Goal: Task Accomplishment & Management: Use online tool/utility

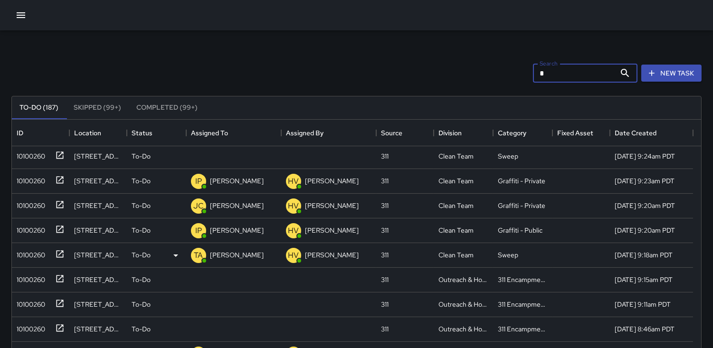
scroll to position [475, 0]
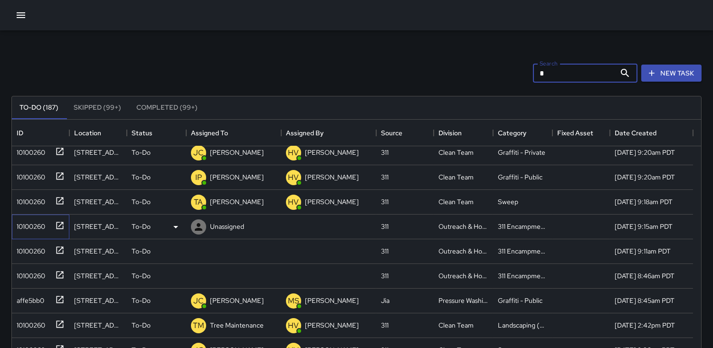
click at [28, 230] on div "10100260" at bounding box center [29, 224] width 32 height 13
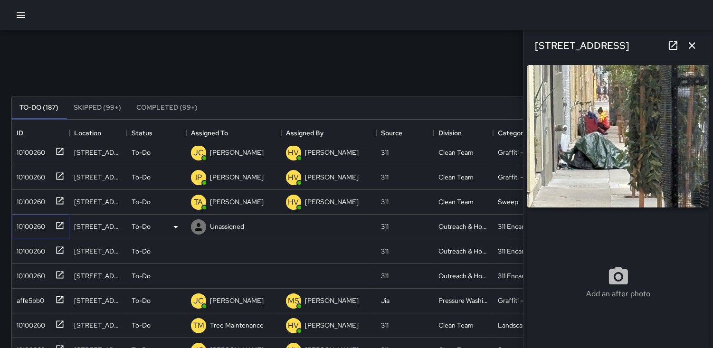
type input "**********"
click at [35, 248] on div "10100260" at bounding box center [29, 249] width 32 height 13
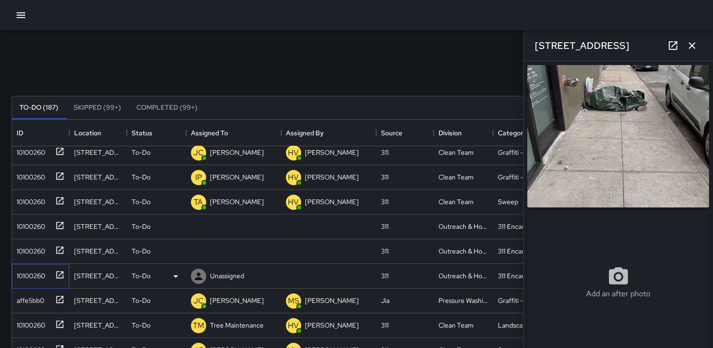
click at [32, 278] on div "10100260" at bounding box center [29, 273] width 32 height 13
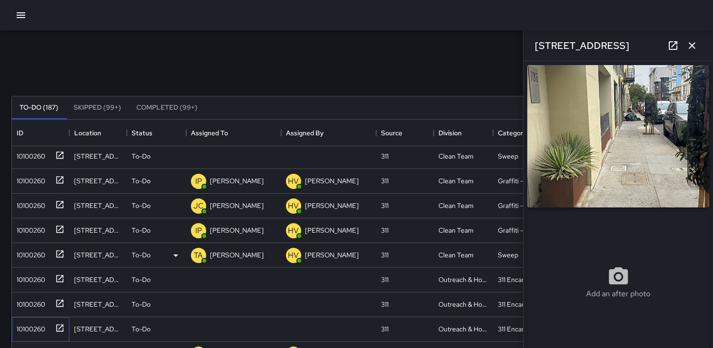
scroll to position [369, 0]
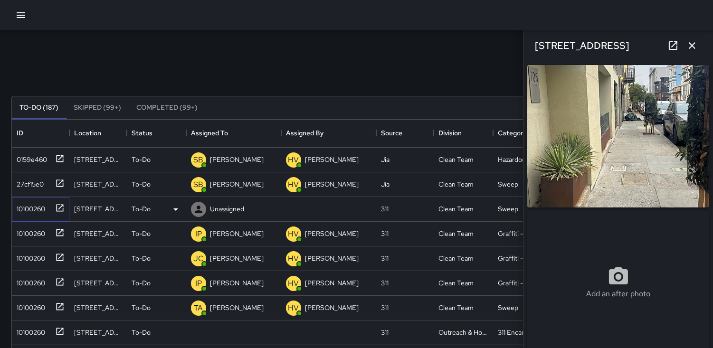
click at [34, 207] on div "10100260" at bounding box center [29, 206] width 32 height 13
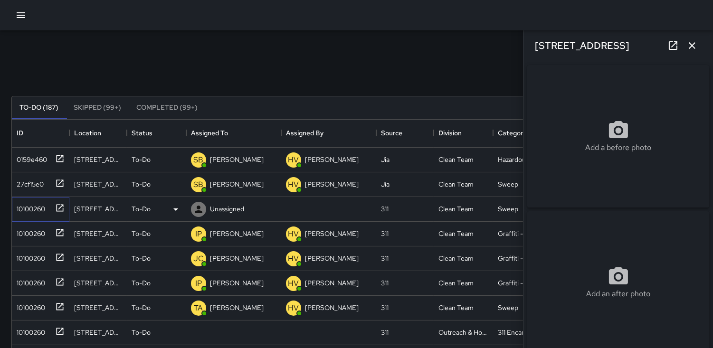
type input "**********"
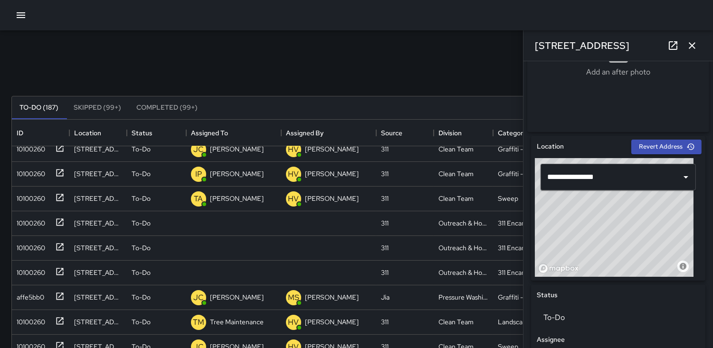
scroll to position [58, 0]
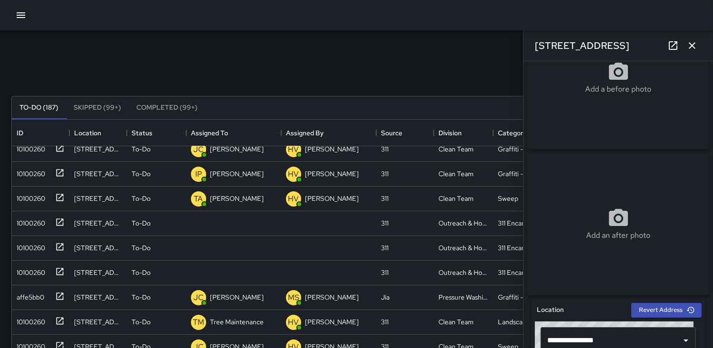
click at [685, 45] on button "button" at bounding box center [692, 45] width 19 height 19
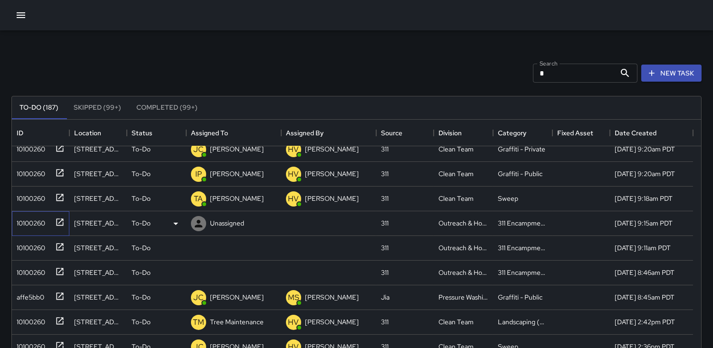
click at [32, 221] on div "10100260" at bounding box center [29, 221] width 32 height 13
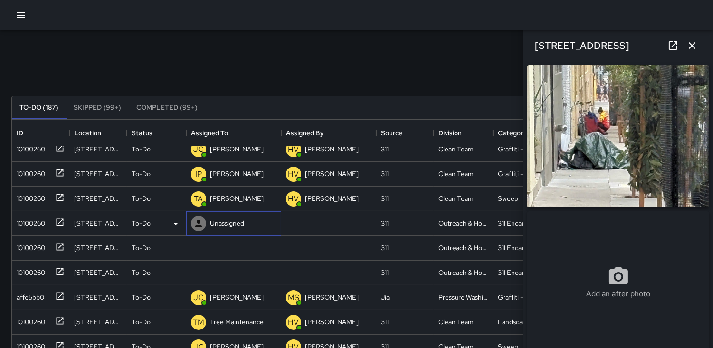
click at [199, 228] on icon at bounding box center [198, 223] width 11 height 11
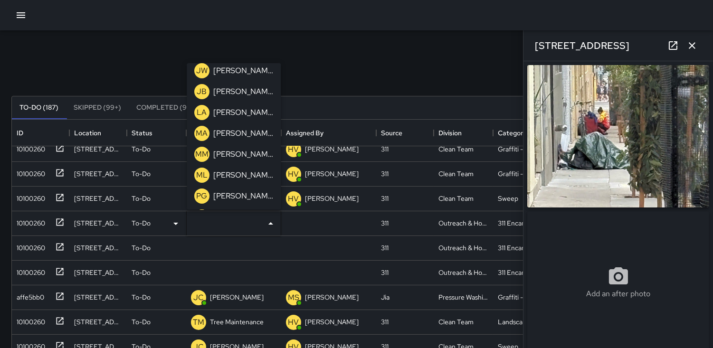
scroll to position [316, 0]
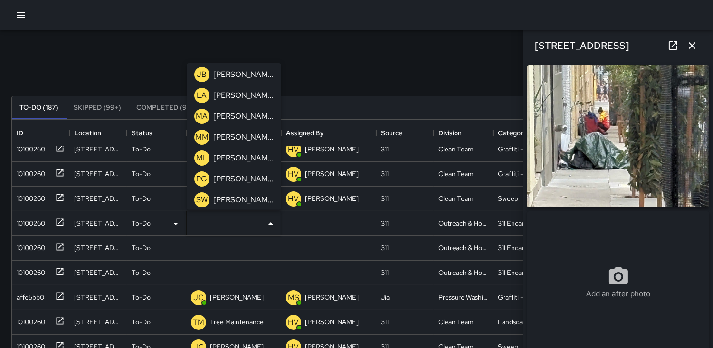
click at [198, 158] on p "ML" at bounding box center [201, 158] width 11 height 11
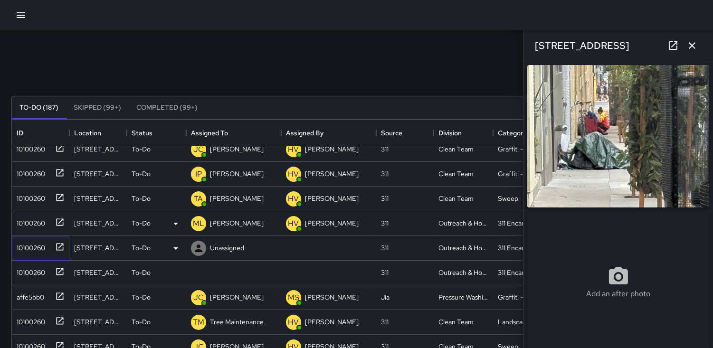
click at [31, 246] on div "10100260" at bounding box center [29, 245] width 32 height 13
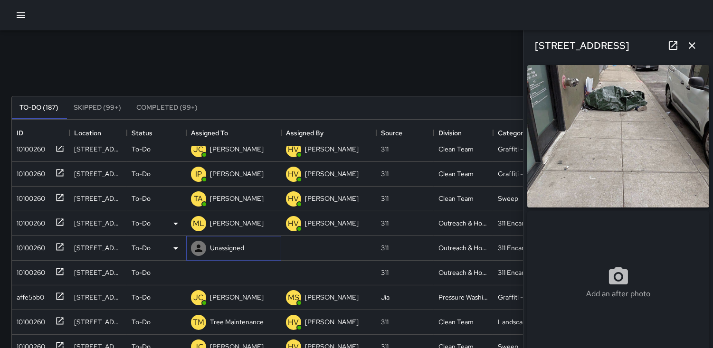
click at [201, 250] on icon at bounding box center [199, 249] width 8 height 8
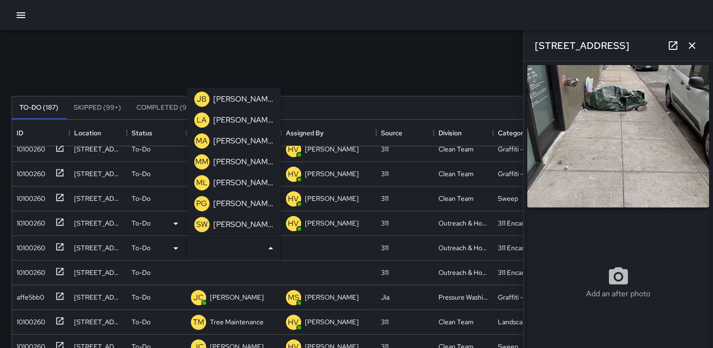
click at [201, 182] on p "ML" at bounding box center [201, 182] width 11 height 11
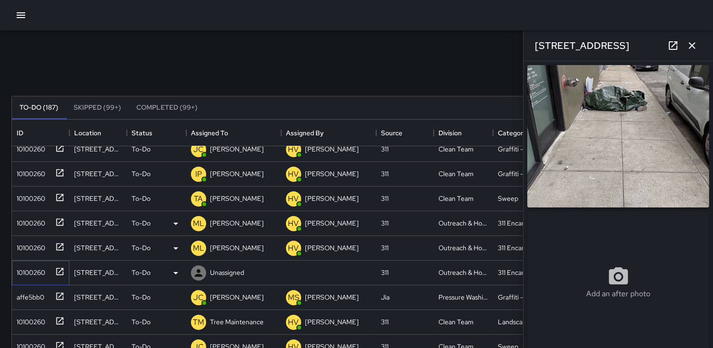
click at [29, 267] on div "10100260" at bounding box center [29, 270] width 32 height 13
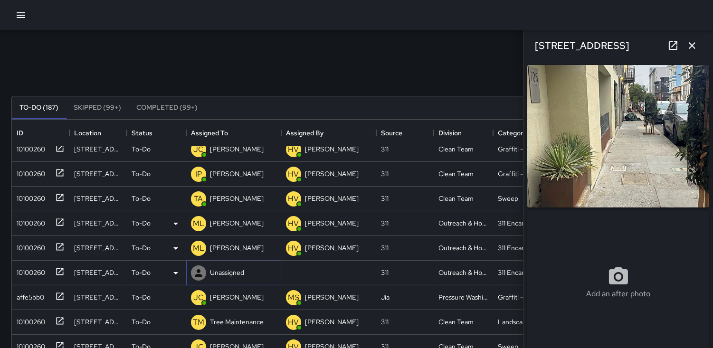
click at [195, 272] on icon at bounding box center [198, 272] width 11 height 11
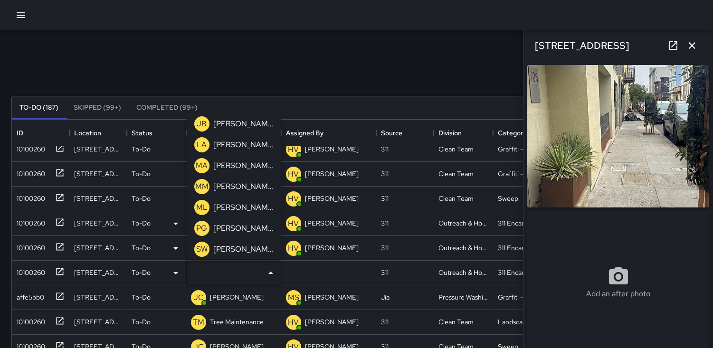
scroll to position [362, 0]
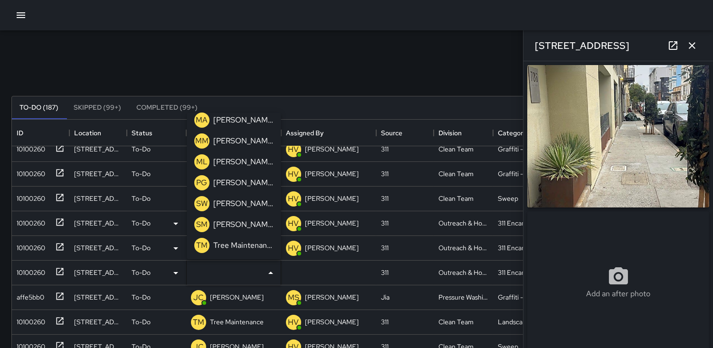
click at [204, 162] on p "ML" at bounding box center [201, 161] width 11 height 11
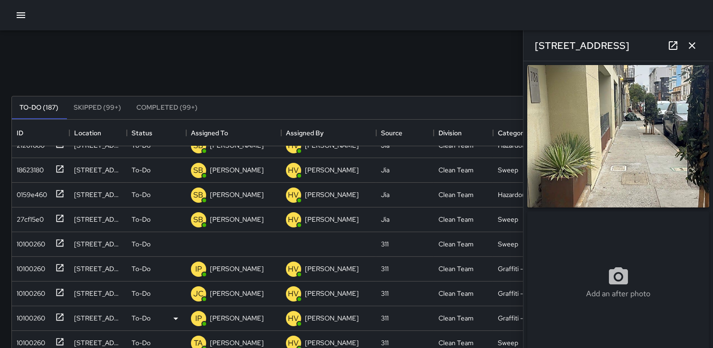
scroll to position [320, 0]
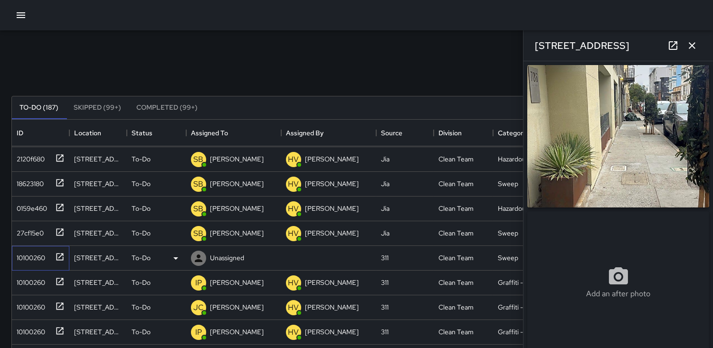
click at [24, 257] on div "10100260" at bounding box center [29, 255] width 32 height 13
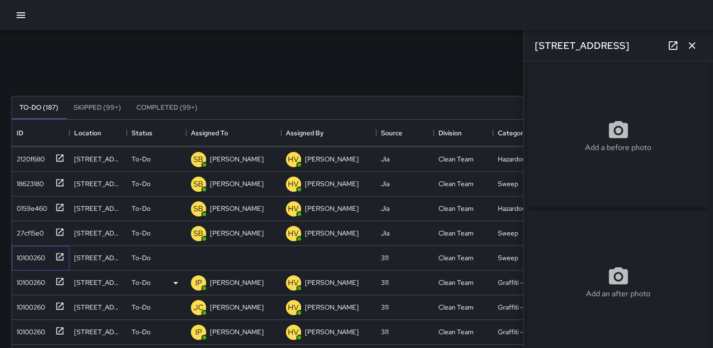
type input "**********"
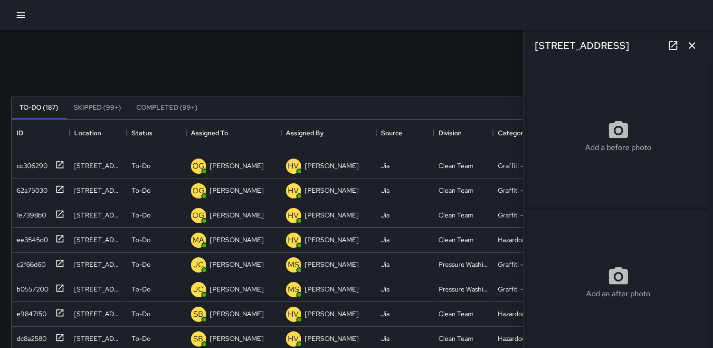
scroll to position [0, 0]
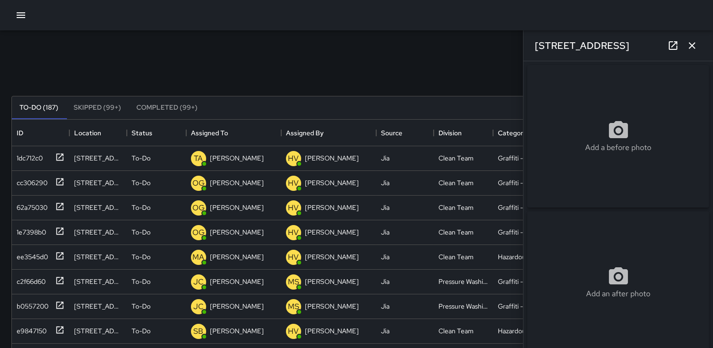
click at [695, 48] on icon "button" at bounding box center [692, 45] width 7 height 7
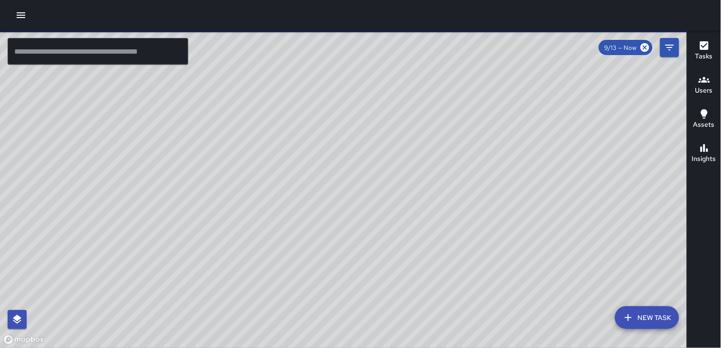
click at [16, 12] on icon "button" at bounding box center [20, 15] width 11 height 11
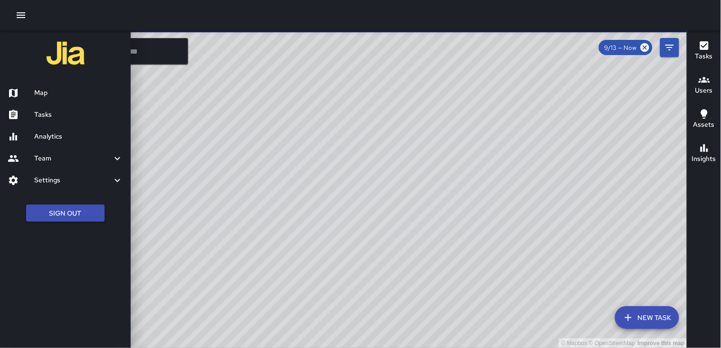
click at [20, 16] on icon "button" at bounding box center [20, 15] width 11 height 11
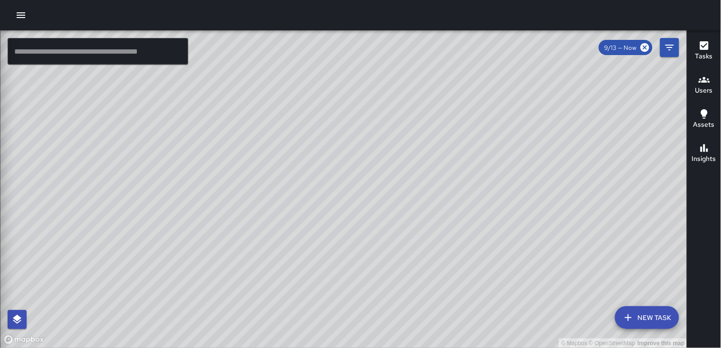
click at [20, 16] on icon "button" at bounding box center [20, 15] width 11 height 11
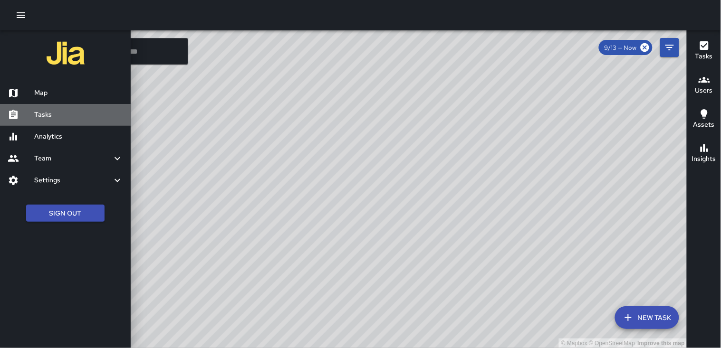
click at [53, 114] on h6 "Tasks" at bounding box center [78, 115] width 89 height 10
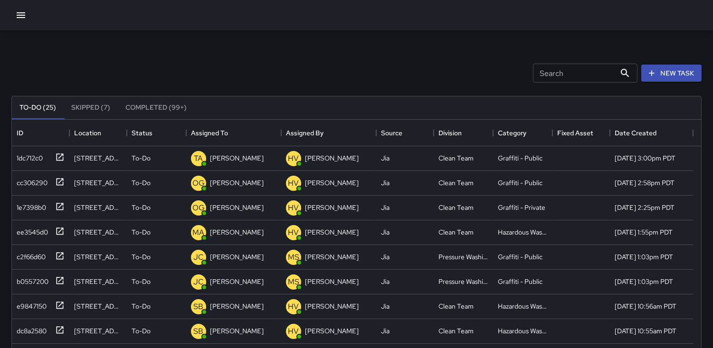
scroll to position [394, 681]
click at [538, 76] on input "Search" at bounding box center [574, 73] width 83 height 19
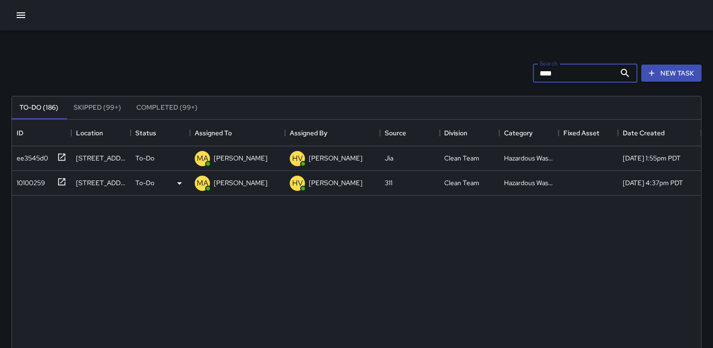
type input "****"
click at [26, 178] on div "10100259" at bounding box center [29, 180] width 32 height 13
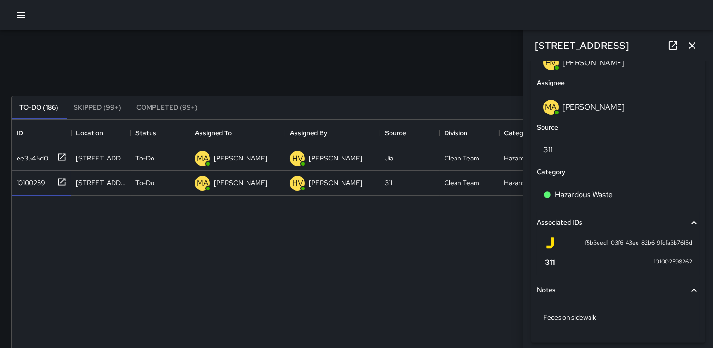
scroll to position [528, 0]
click at [204, 183] on p "MA" at bounding box center [203, 183] width 12 height 11
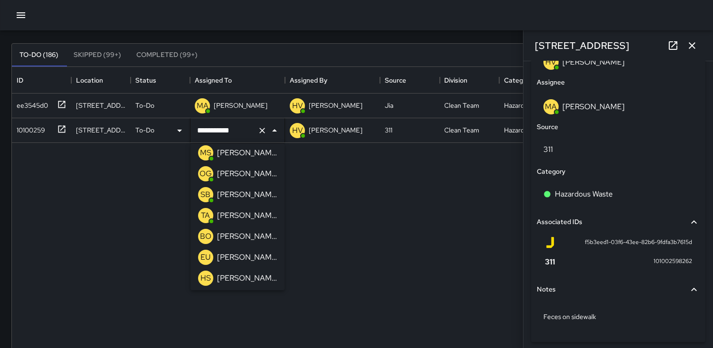
scroll to position [98, 0]
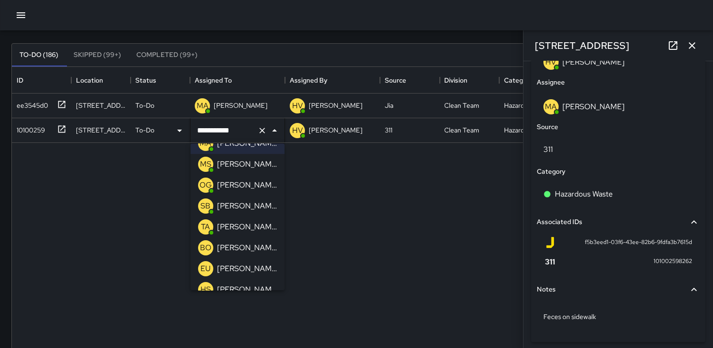
click at [202, 200] on p "SB" at bounding box center [206, 205] width 10 height 11
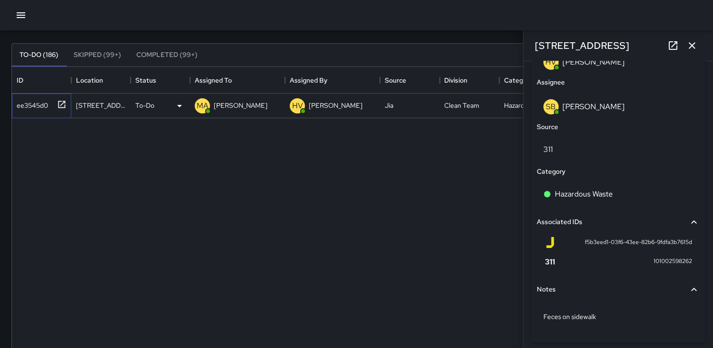
click at [29, 101] on div "ee3545d0" at bounding box center [30, 103] width 35 height 13
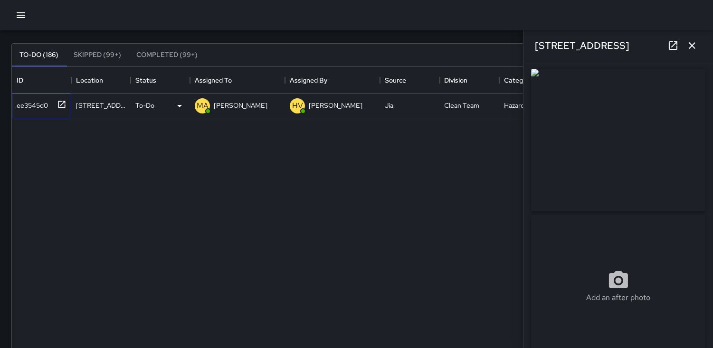
type input "**********"
click at [694, 46] on icon "button" at bounding box center [692, 45] width 11 height 11
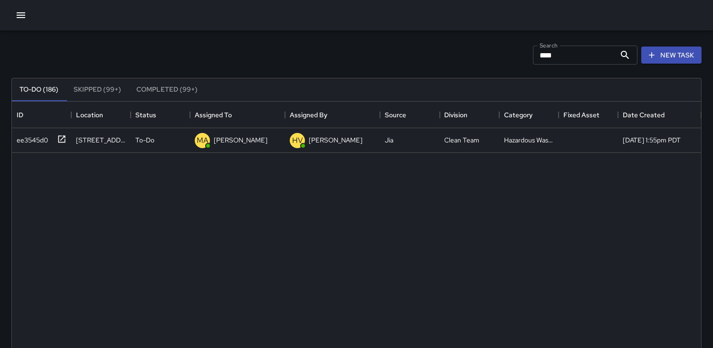
scroll to position [0, 0]
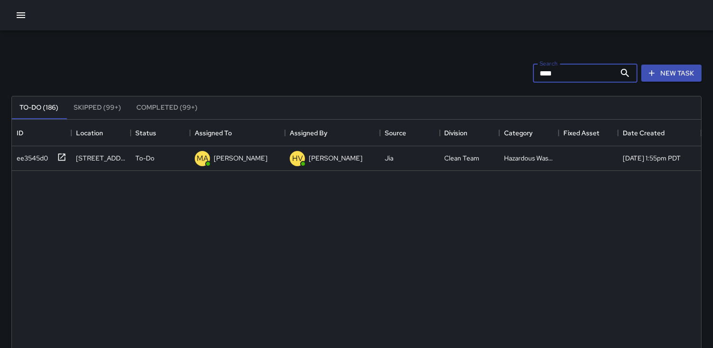
click at [562, 76] on input "****" at bounding box center [574, 73] width 83 height 19
type input "*"
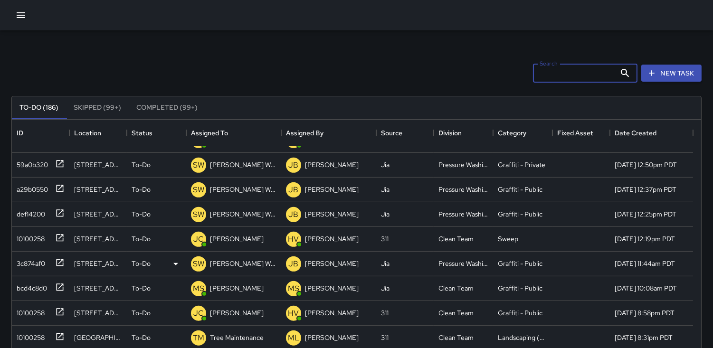
scroll to position [1003, 0]
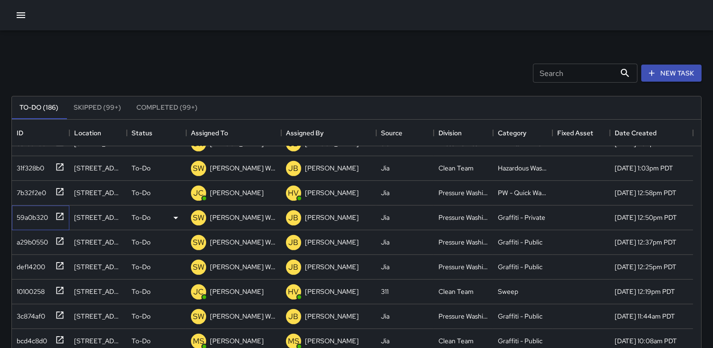
click at [33, 212] on div "59a0b320" at bounding box center [30, 215] width 35 height 13
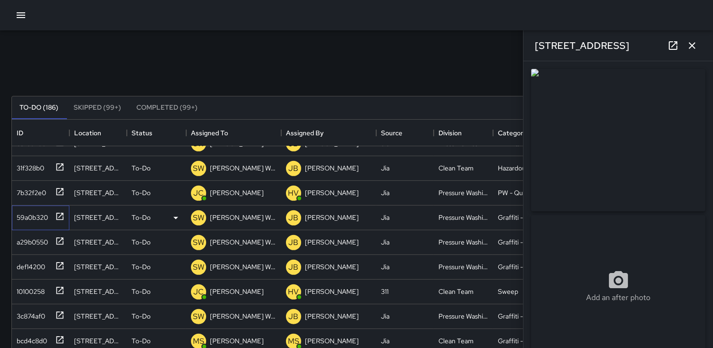
type input "**********"
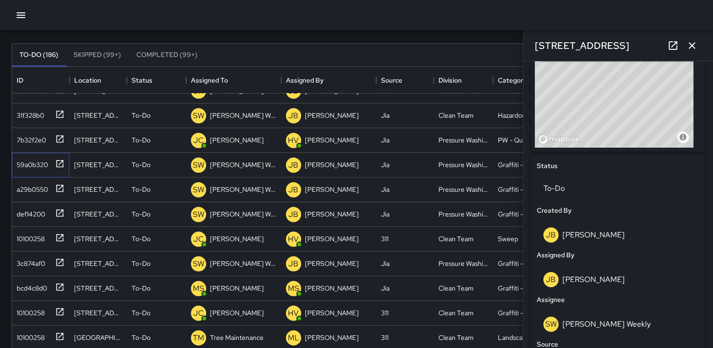
scroll to position [258, 0]
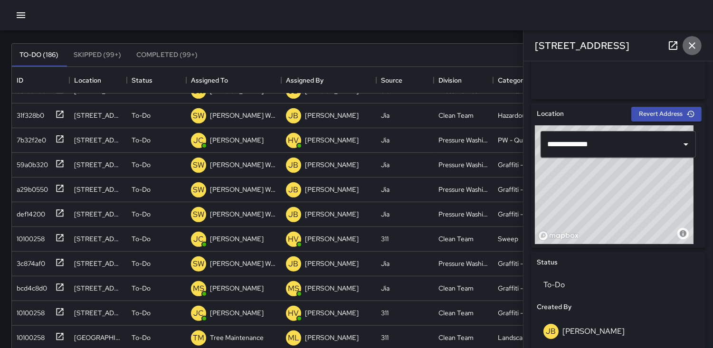
click at [694, 48] on icon "button" at bounding box center [692, 45] width 7 height 7
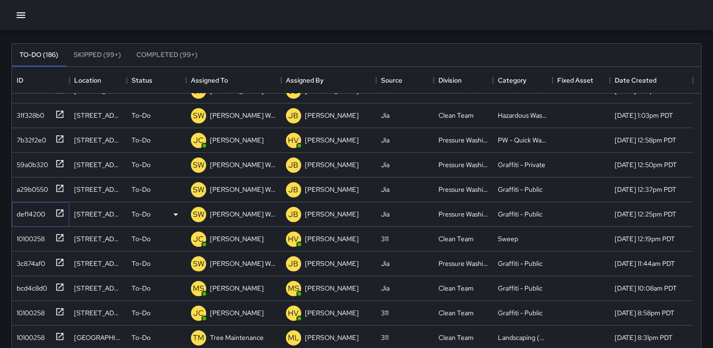
click at [29, 208] on div "def14200" at bounding box center [29, 212] width 32 height 13
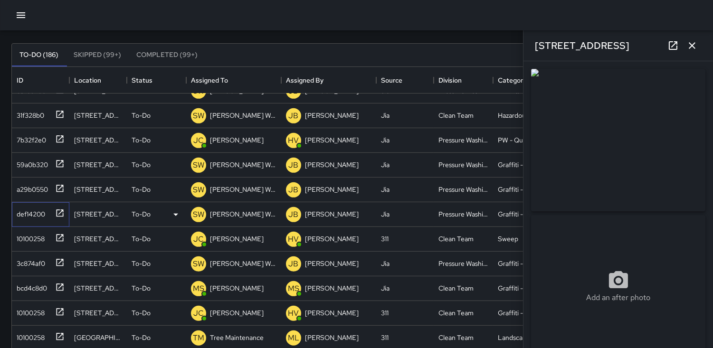
type input "**********"
click at [580, 168] on img at bounding box center [618, 140] width 174 height 143
click at [692, 46] on icon "button" at bounding box center [692, 45] width 7 height 7
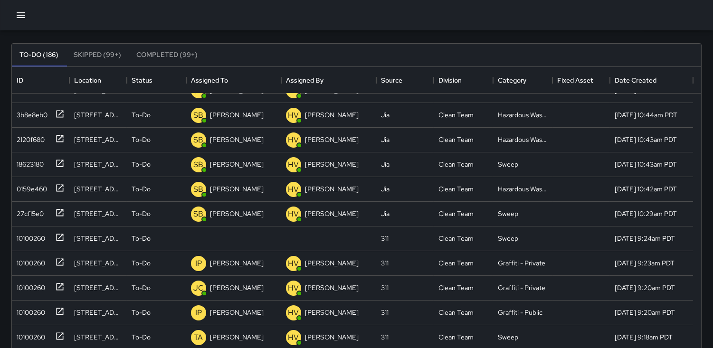
scroll to position [264, 0]
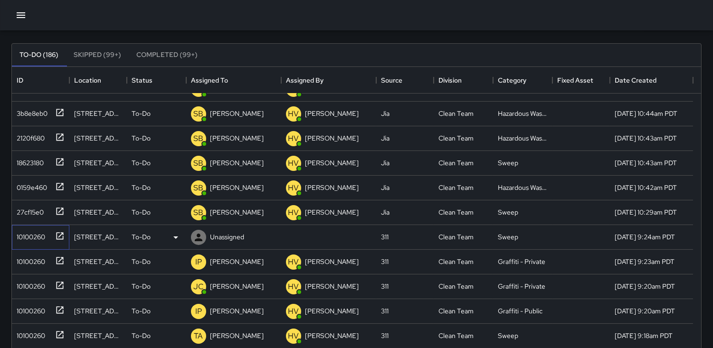
click at [29, 233] on div "10100260" at bounding box center [29, 235] width 32 height 13
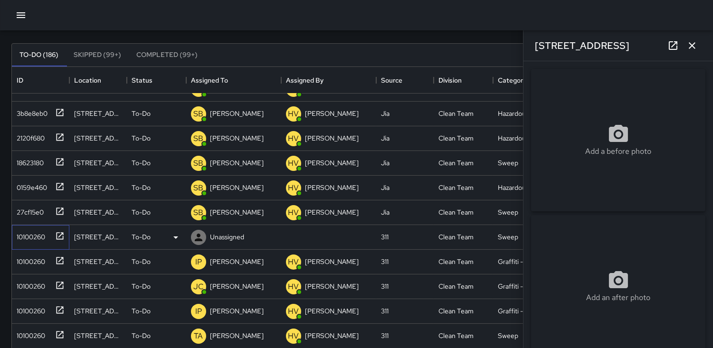
type input "**********"
click at [201, 235] on icon at bounding box center [198, 237] width 11 height 11
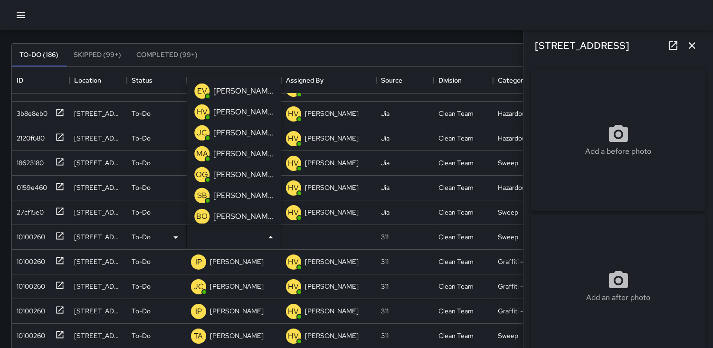
click at [200, 154] on p "MA" at bounding box center [202, 153] width 12 height 11
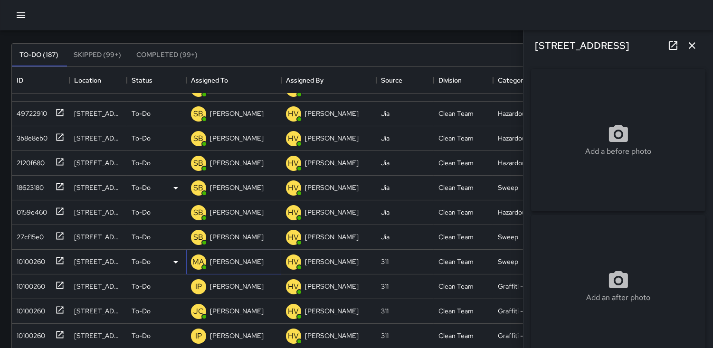
scroll to position [288, 0]
type input "**********"
click at [694, 46] on icon "button" at bounding box center [692, 45] width 11 height 11
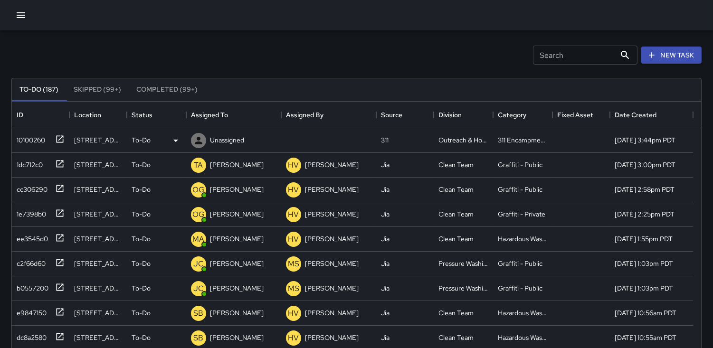
scroll to position [0, 0]
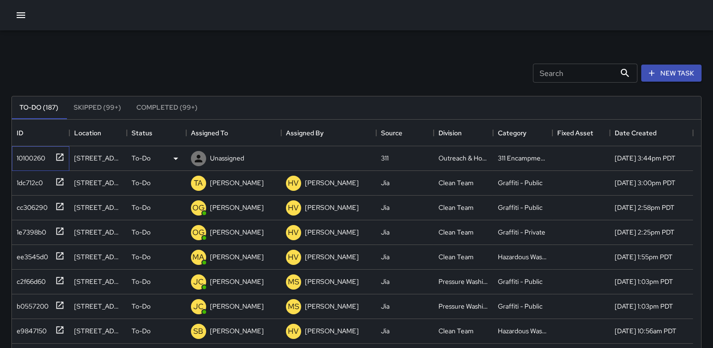
click at [22, 159] on div "10100260" at bounding box center [29, 156] width 32 height 13
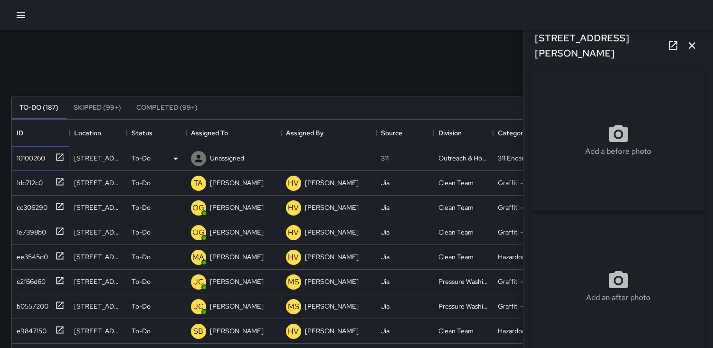
type input "**********"
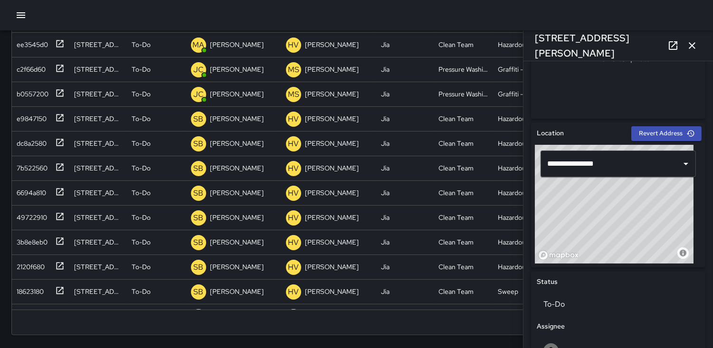
scroll to position [145, 0]
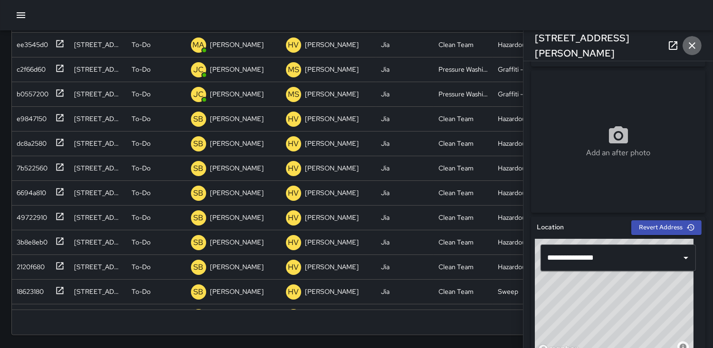
click at [690, 48] on icon "button" at bounding box center [692, 45] width 7 height 7
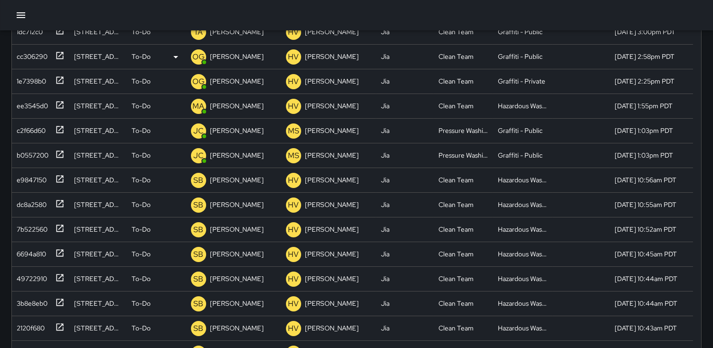
scroll to position [54, 0]
